Goal: Information Seeking & Learning: Find specific fact

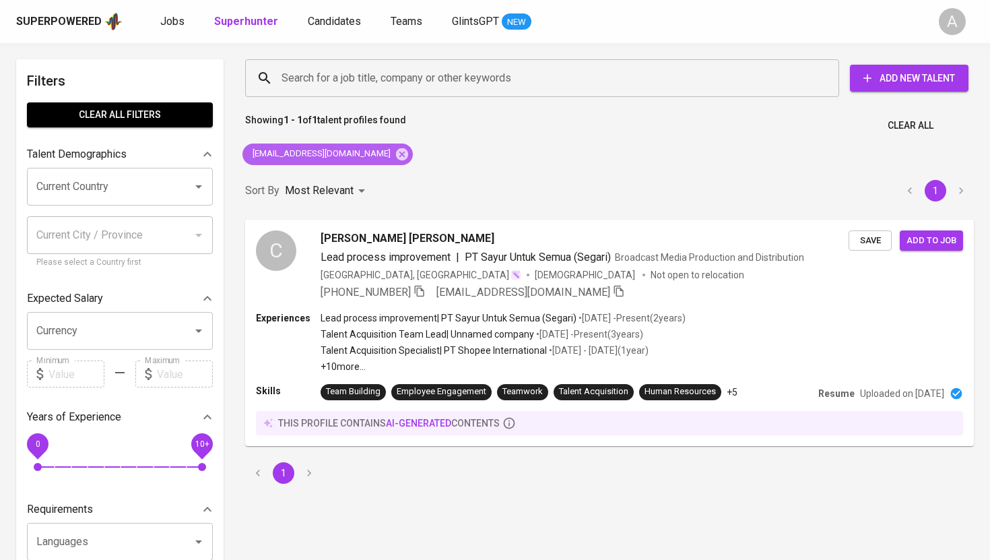
click at [396, 154] on icon at bounding box center [402, 154] width 12 height 12
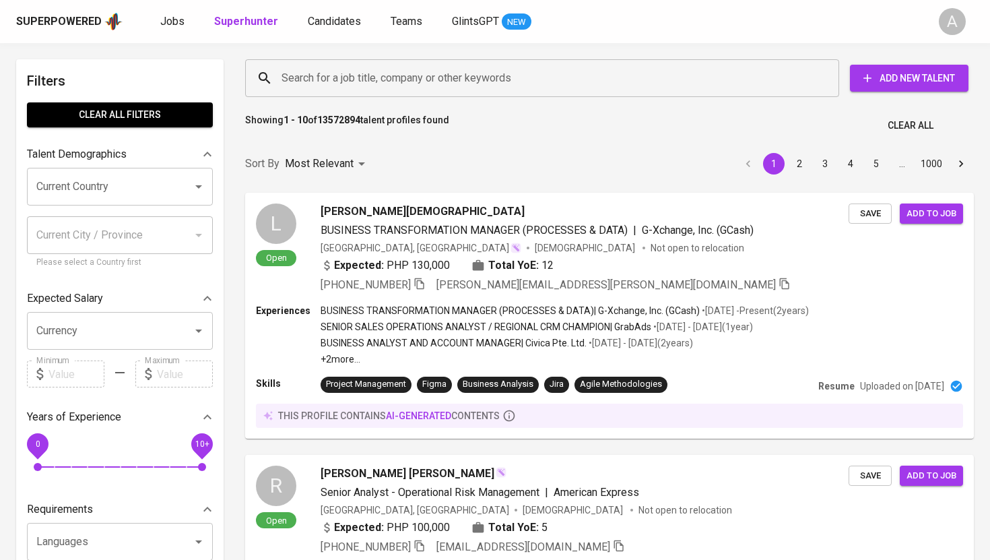
click at [379, 73] on input "Search for a job title, company or other keywords" at bounding box center [545, 78] width 535 height 26
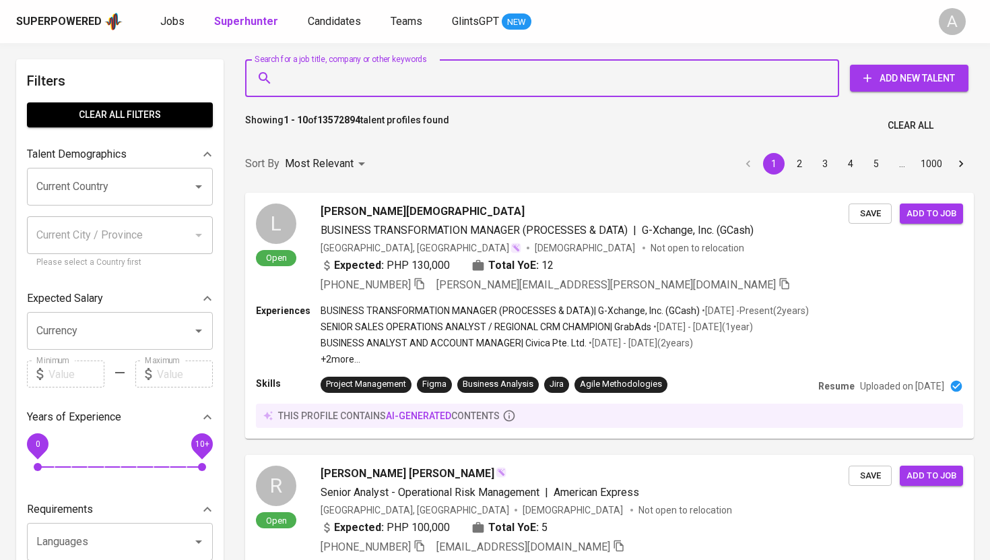
click at [379, 73] on input "Search for a job title, company or other keywords" at bounding box center [545, 78] width 535 height 26
paste input "[EMAIL_ADDRESS][DOMAIN_NAME]"
type input "[EMAIL_ADDRESS][DOMAIN_NAME]"
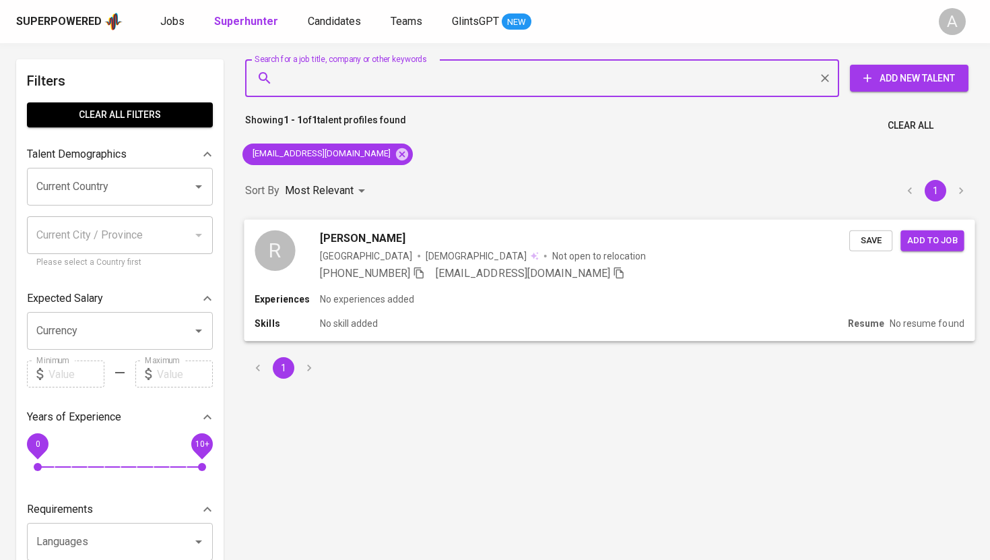
click at [419, 270] on icon "button" at bounding box center [418, 272] width 9 height 11
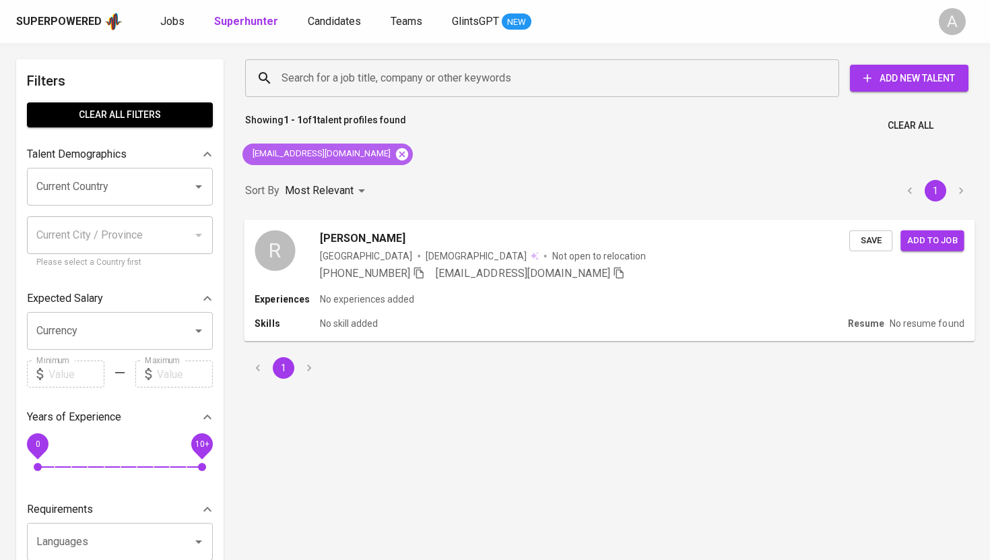
click at [395, 150] on icon at bounding box center [402, 154] width 15 height 15
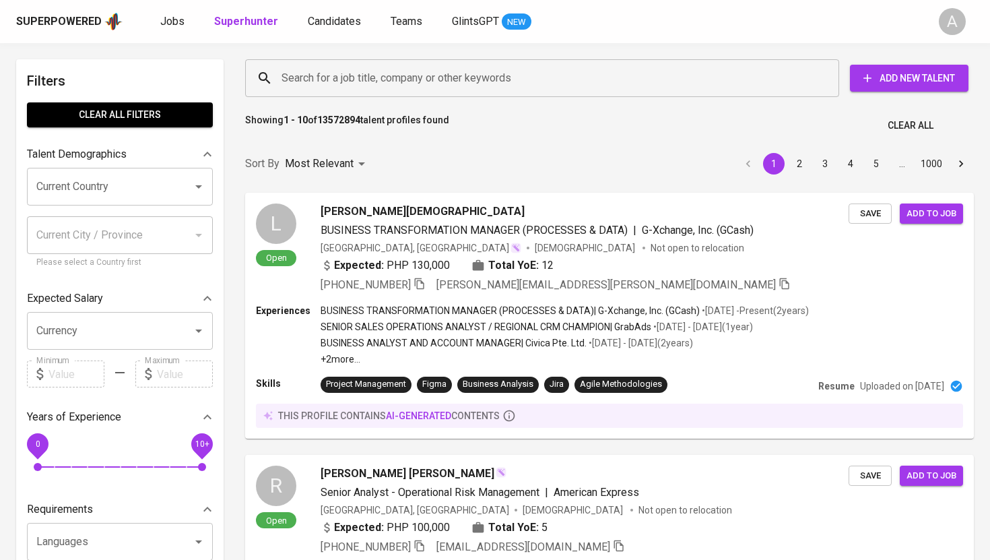
click at [383, 85] on input "Search for a job title, company or other keywords" at bounding box center [545, 78] width 535 height 26
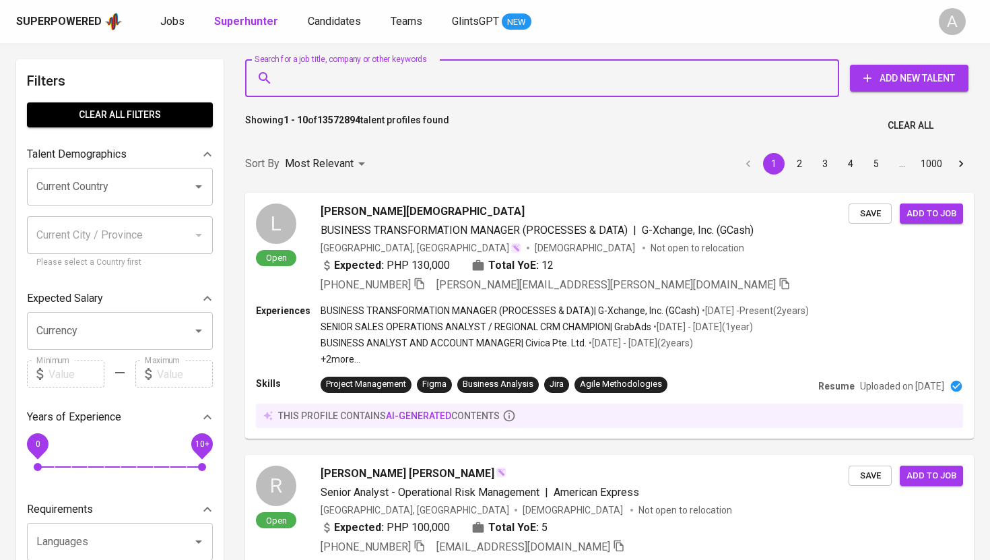
paste input "[EMAIL_ADDRESS][DOMAIN_NAME]"
type input "[EMAIL_ADDRESS][DOMAIN_NAME]"
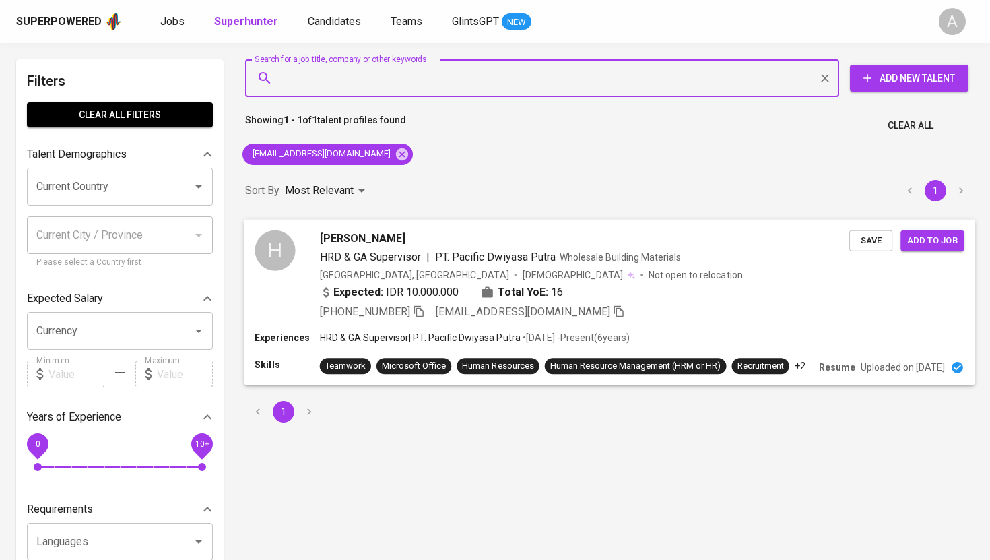
click at [422, 315] on icon "button" at bounding box center [418, 310] width 9 height 11
